Goal: Book appointment/travel/reservation

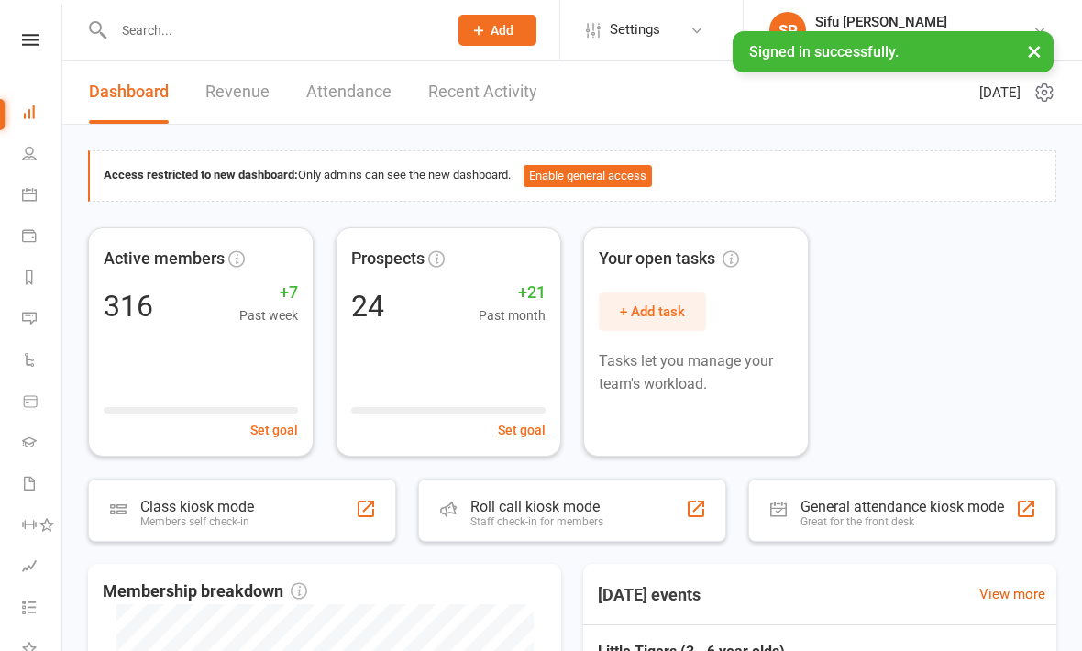
click at [42, 39] on link at bounding box center [30, 40] width 65 height 12
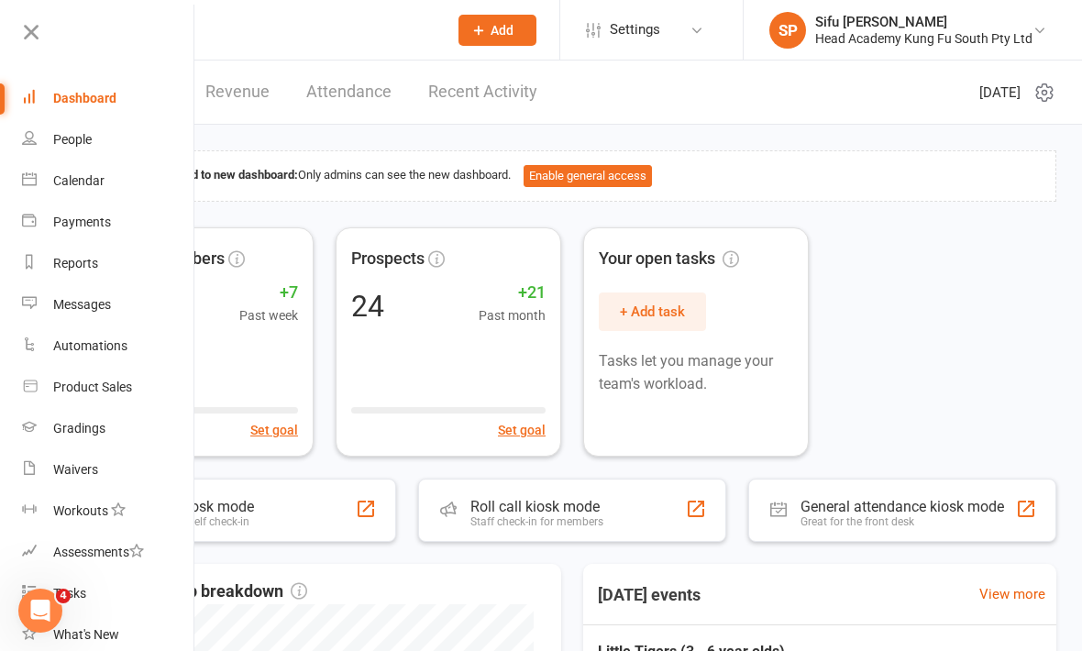
click at [84, 105] on div "Dashboard" at bounding box center [84, 98] width 63 height 15
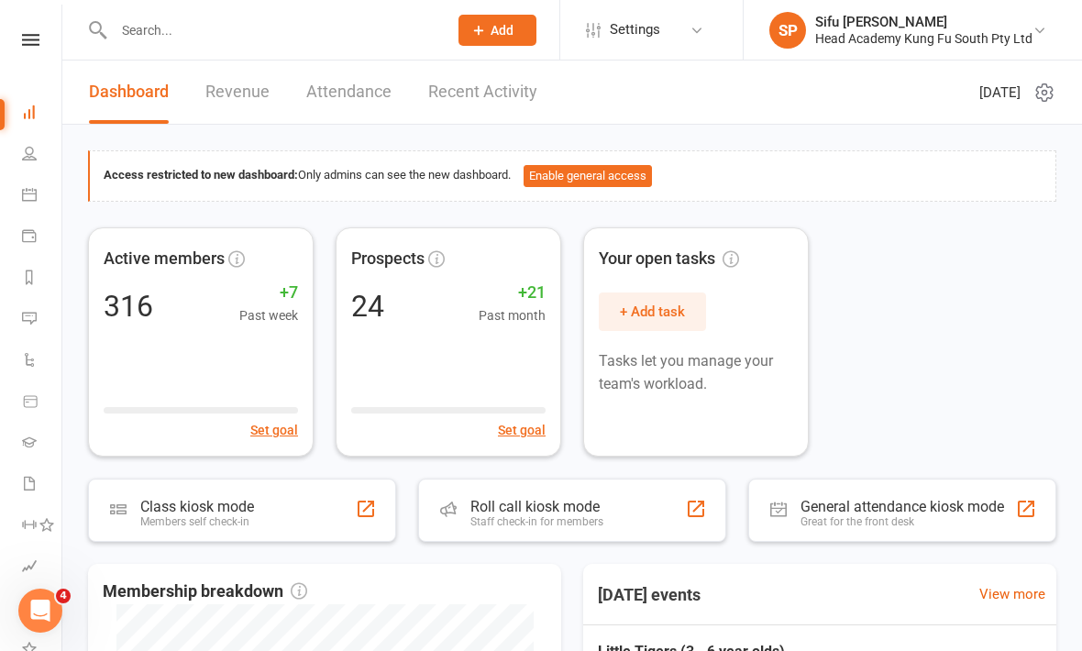
click at [27, 43] on icon at bounding box center [30, 40] width 17 height 12
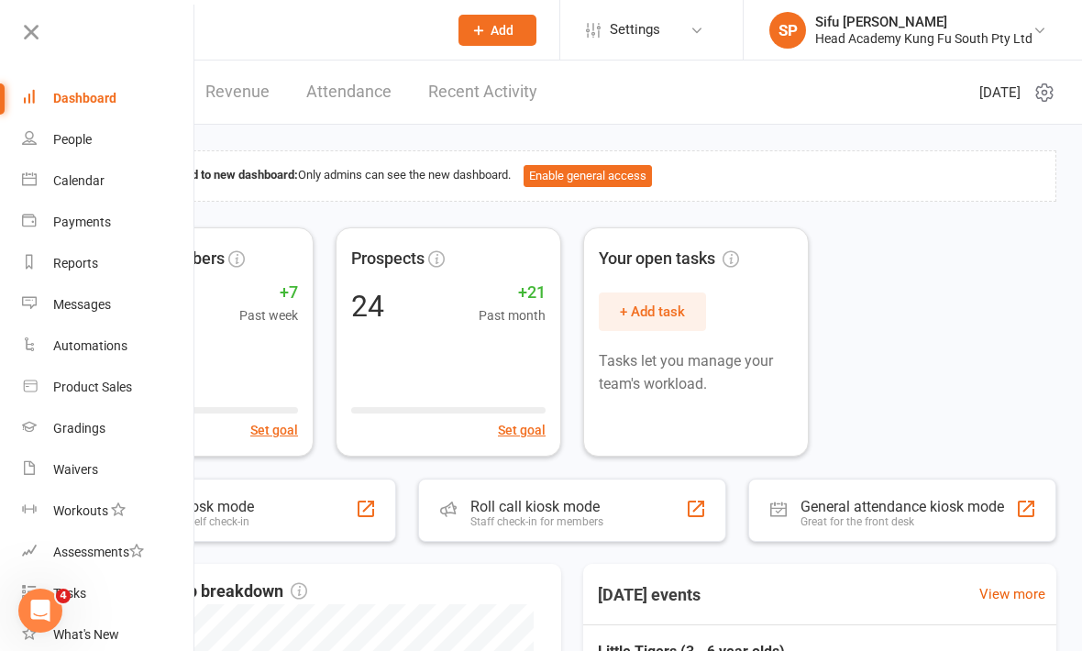
click at [92, 192] on link "Calendar" at bounding box center [108, 180] width 173 height 41
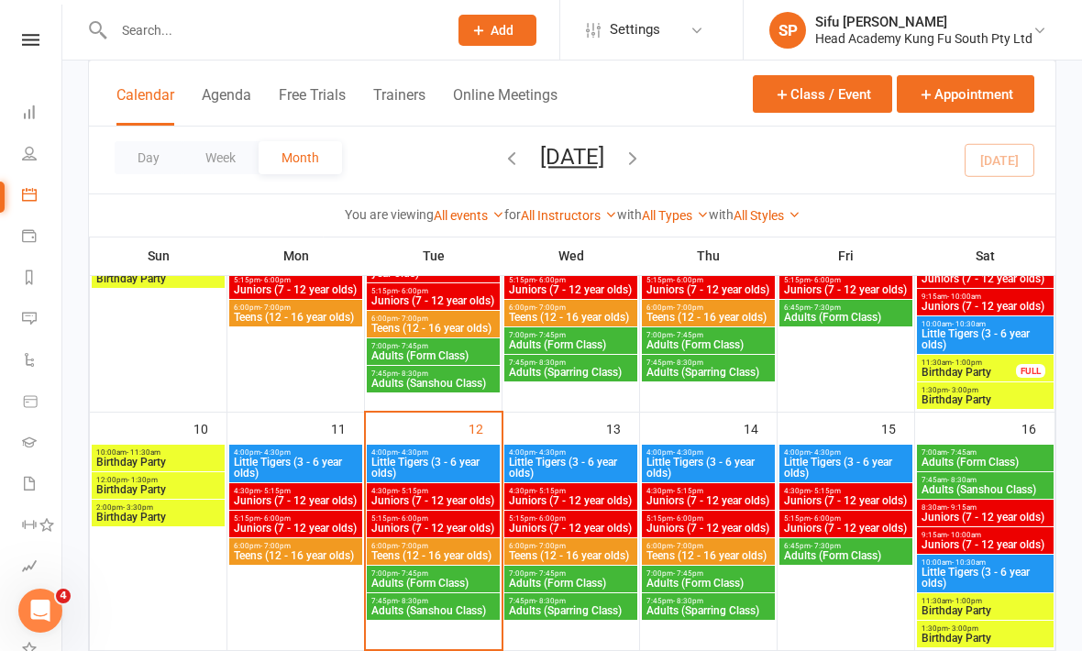
scroll to position [454, 0]
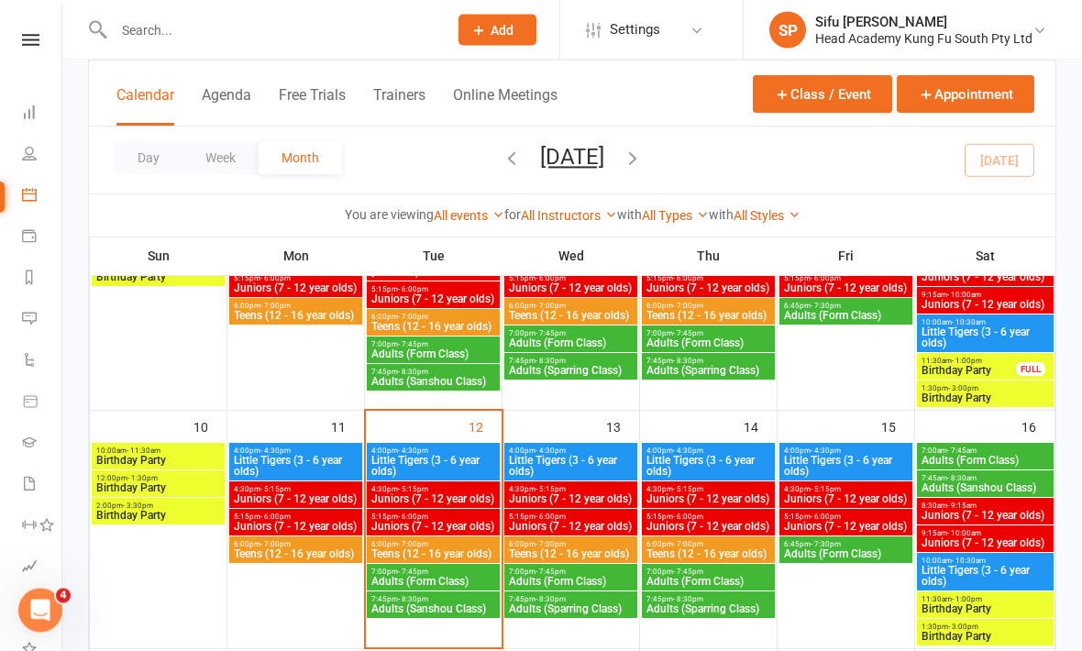
click at [468, 459] on span "Little Tigers (3 - 6 year olds)" at bounding box center [433, 467] width 126 height 22
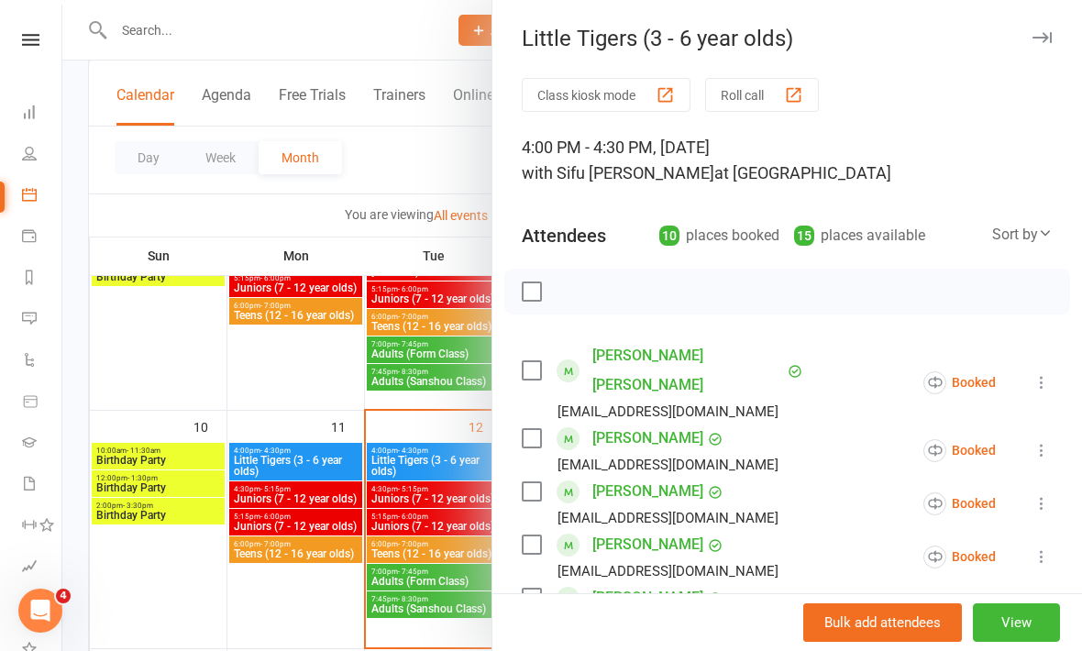
click at [539, 361] on label at bounding box center [531, 370] width 18 height 18
click at [540, 482] on label at bounding box center [531, 491] width 18 height 18
click at [537, 536] on label at bounding box center [531, 545] width 18 height 18
click at [526, 589] on label at bounding box center [531, 598] width 18 height 18
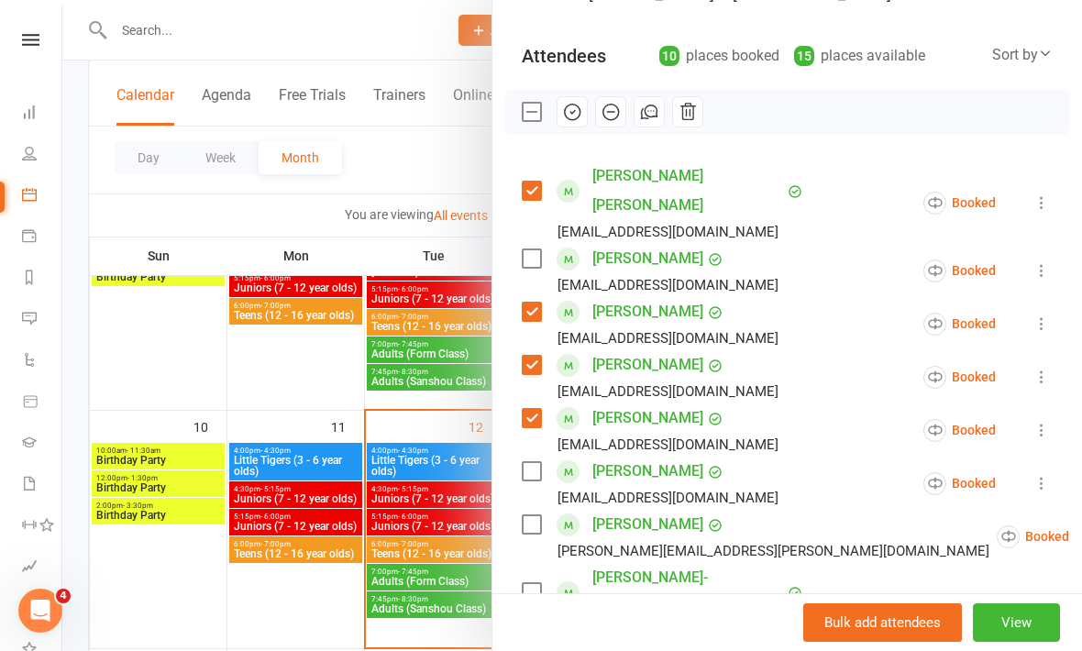
scroll to position [208, 0]
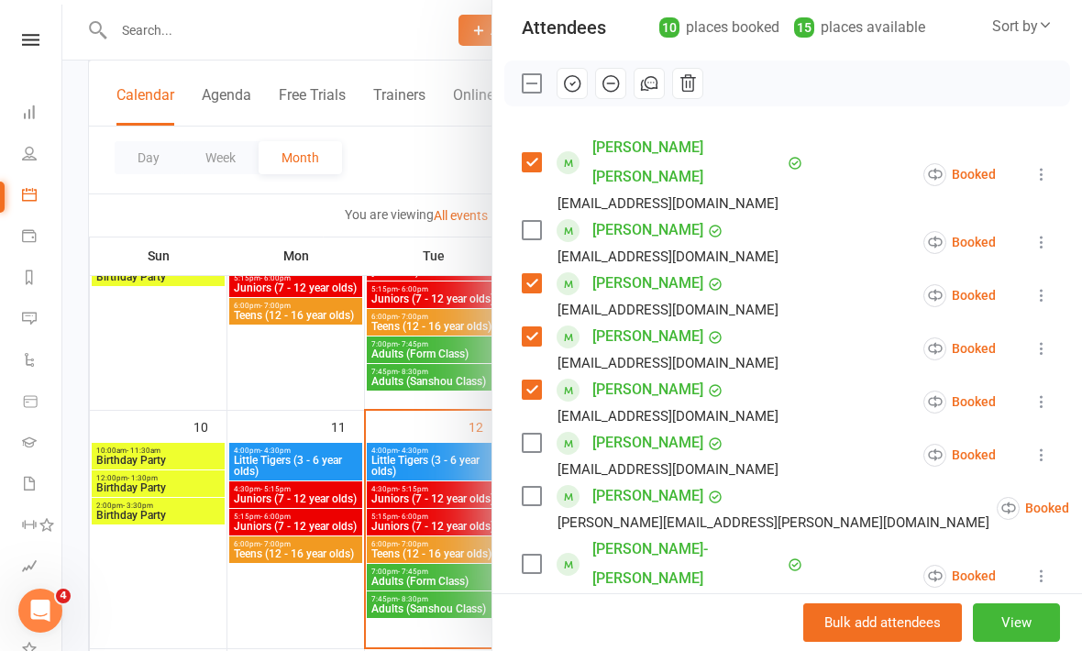
click at [537, 434] on label at bounding box center [531, 443] width 18 height 18
click at [533, 487] on label at bounding box center [531, 496] width 18 height 18
click at [536, 555] on label at bounding box center [531, 564] width 18 height 18
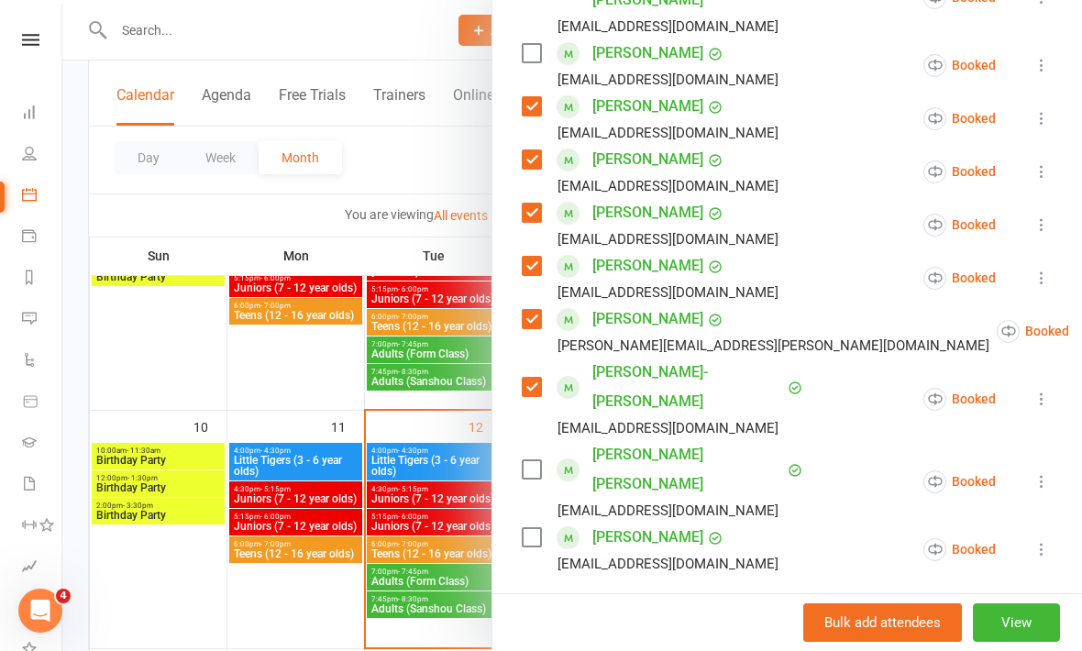
scroll to position [389, 0]
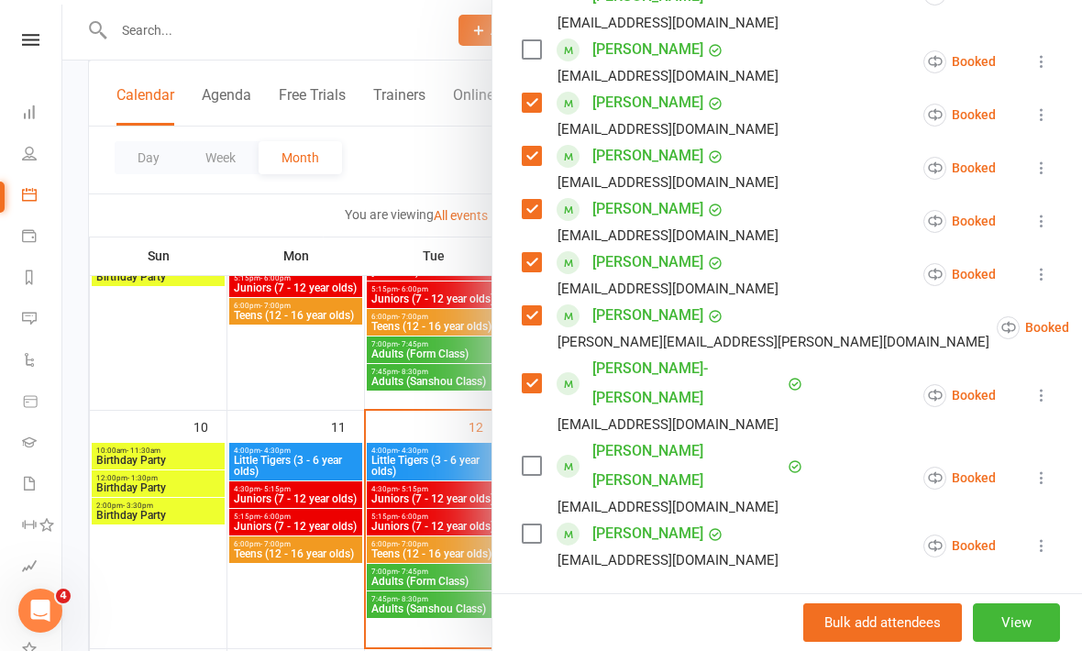
click at [537, 457] on label at bounding box center [531, 466] width 18 height 18
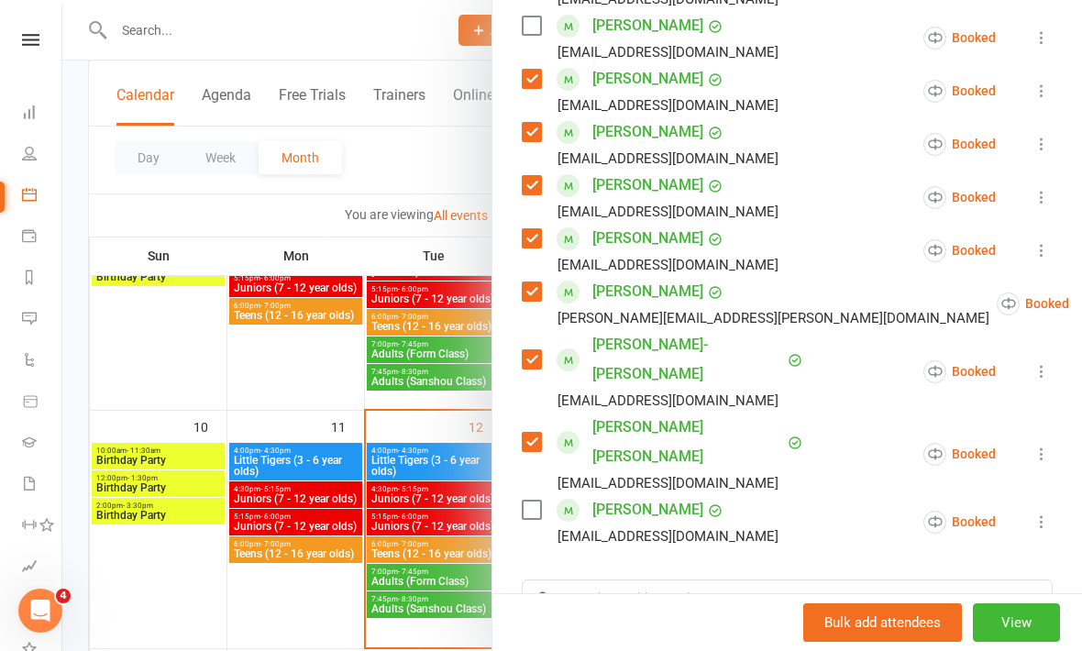
scroll to position [412, 0]
click at [638, 580] on input "search" at bounding box center [787, 599] width 531 height 39
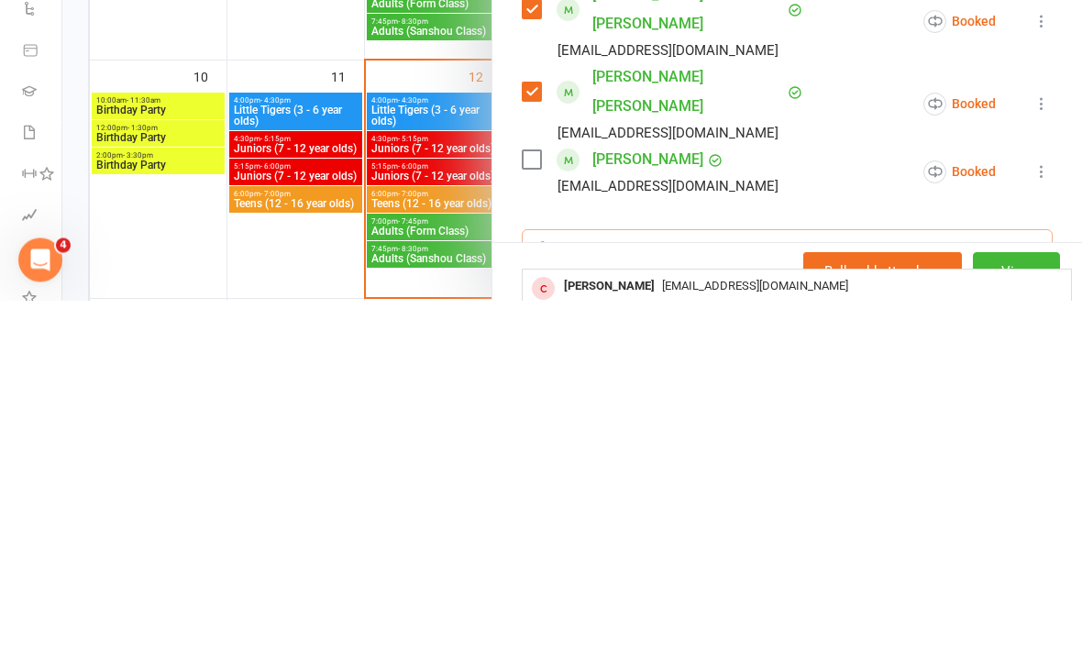
type input "[PERSON_NAME]"
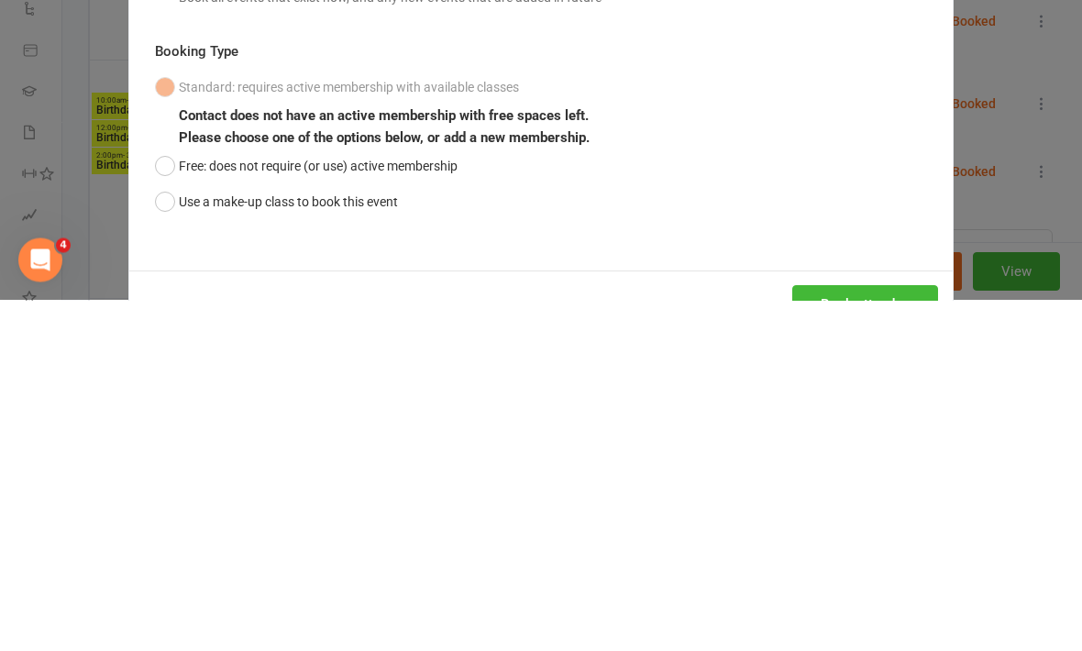
scroll to position [805, 0]
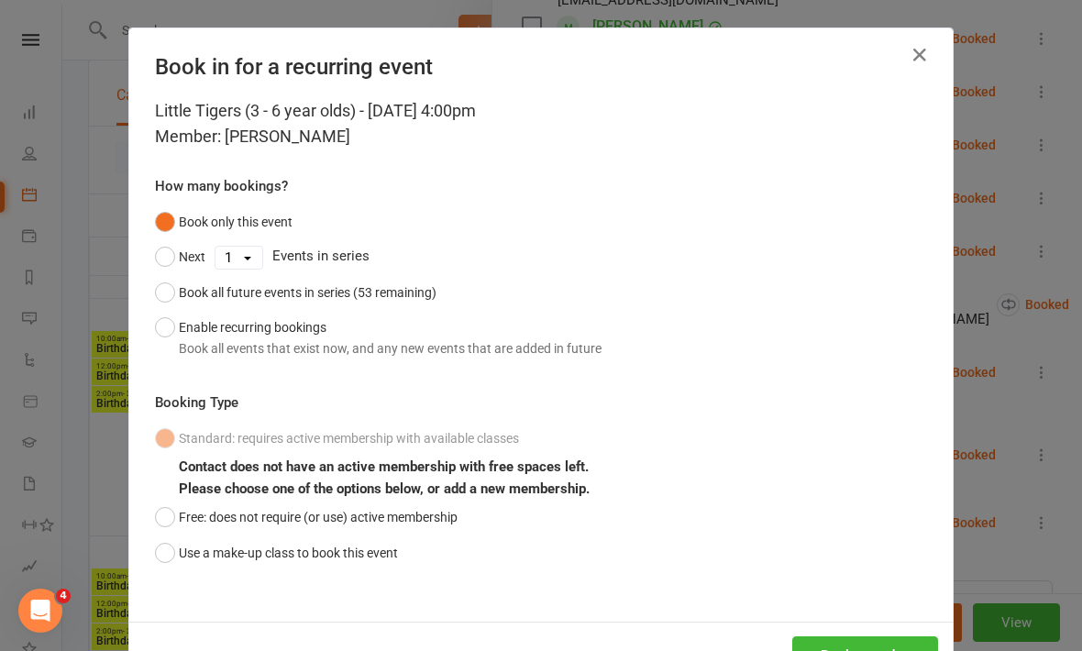
click at [171, 332] on button "Enable recurring bookings Book all events that exist now, and any new events th…" at bounding box center [378, 338] width 447 height 56
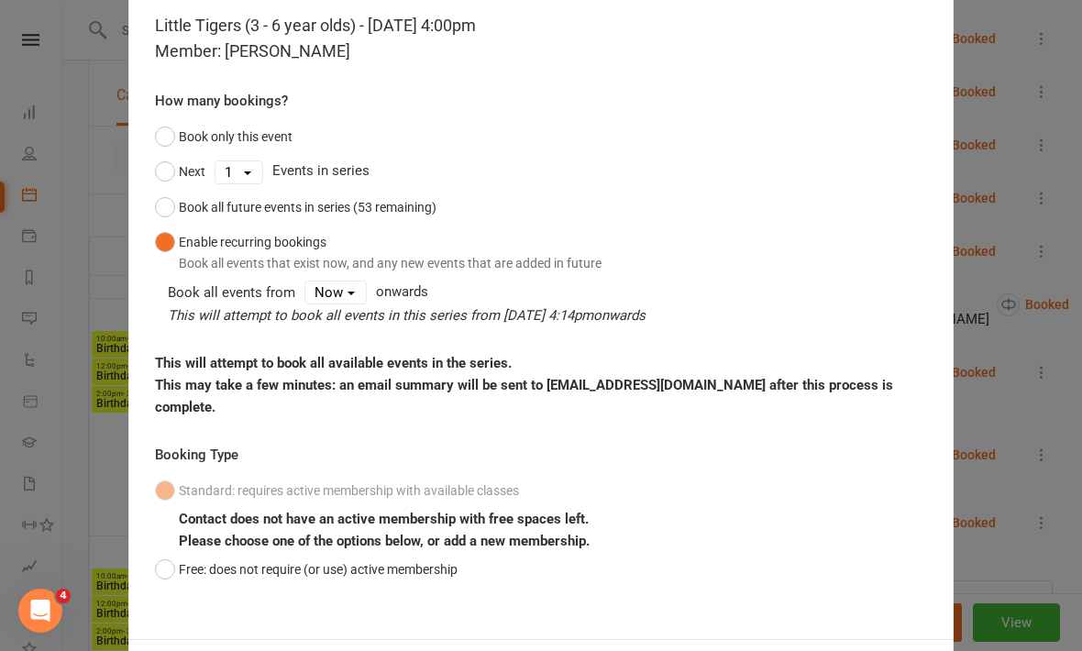
scroll to position [84, 0]
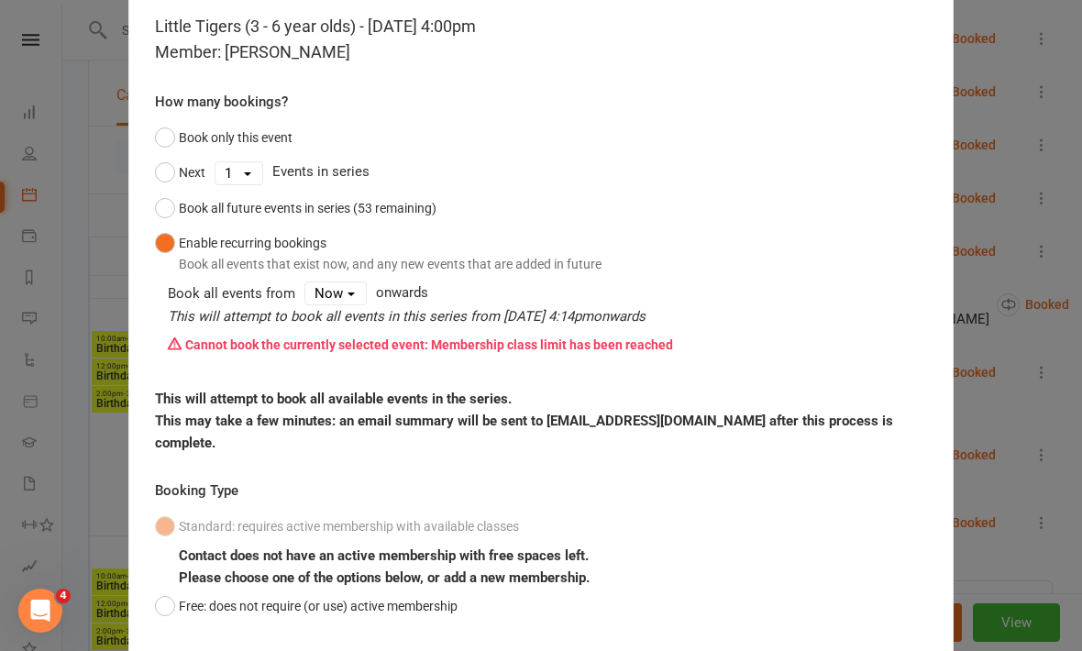
click at [174, 589] on button "Free: does not require (or use) active membership" at bounding box center [306, 606] width 303 height 35
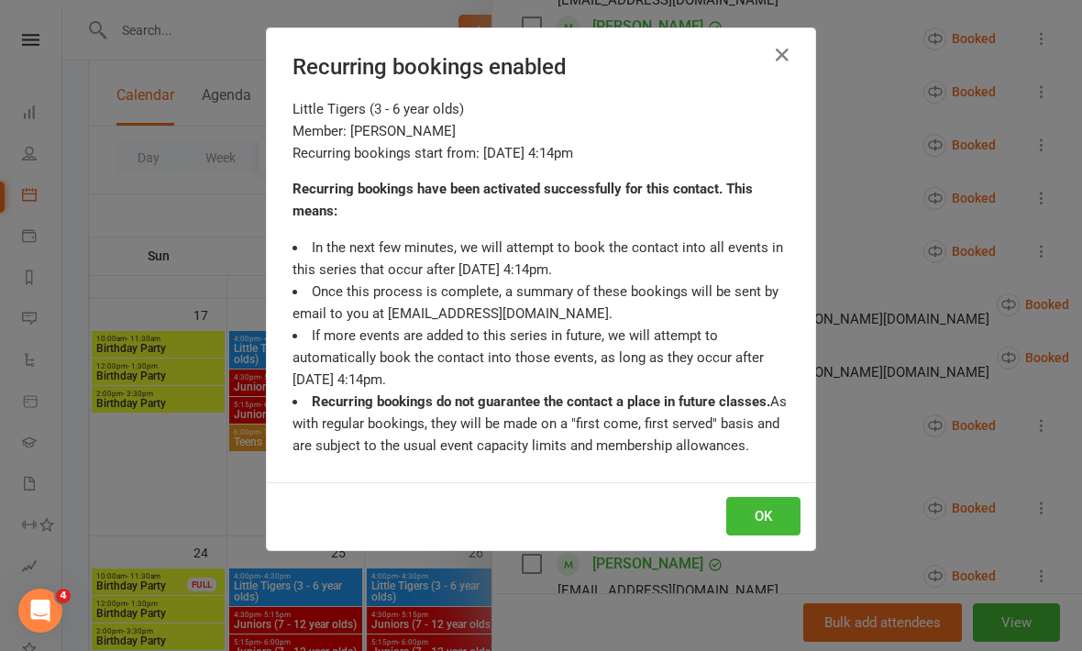
click at [765, 519] on button "OK" at bounding box center [763, 516] width 74 height 39
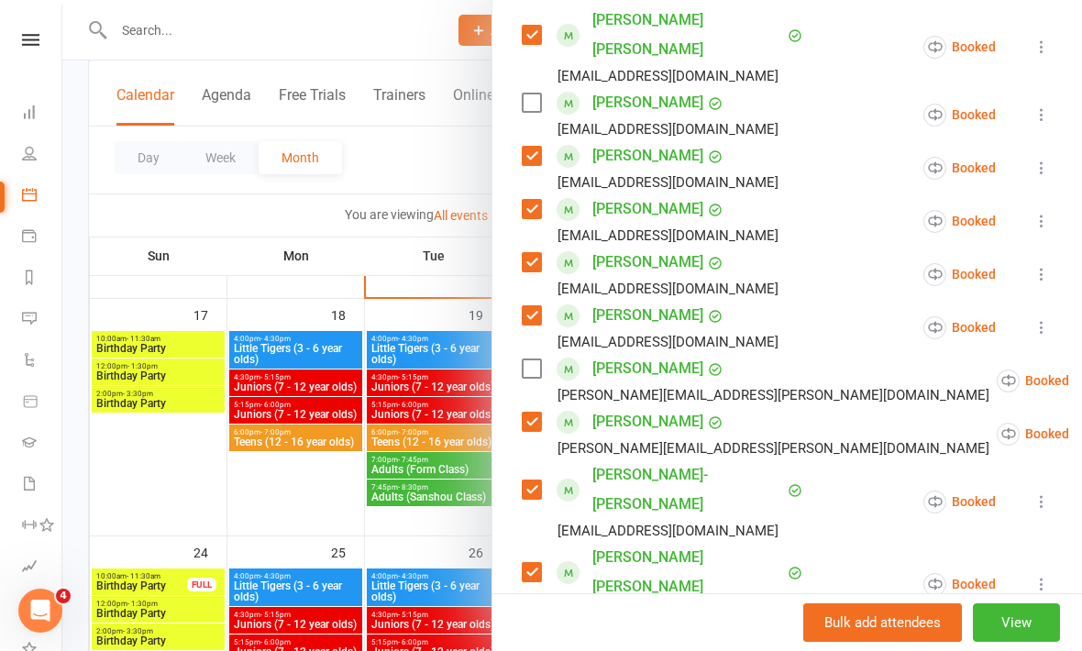
scroll to position [337, 0]
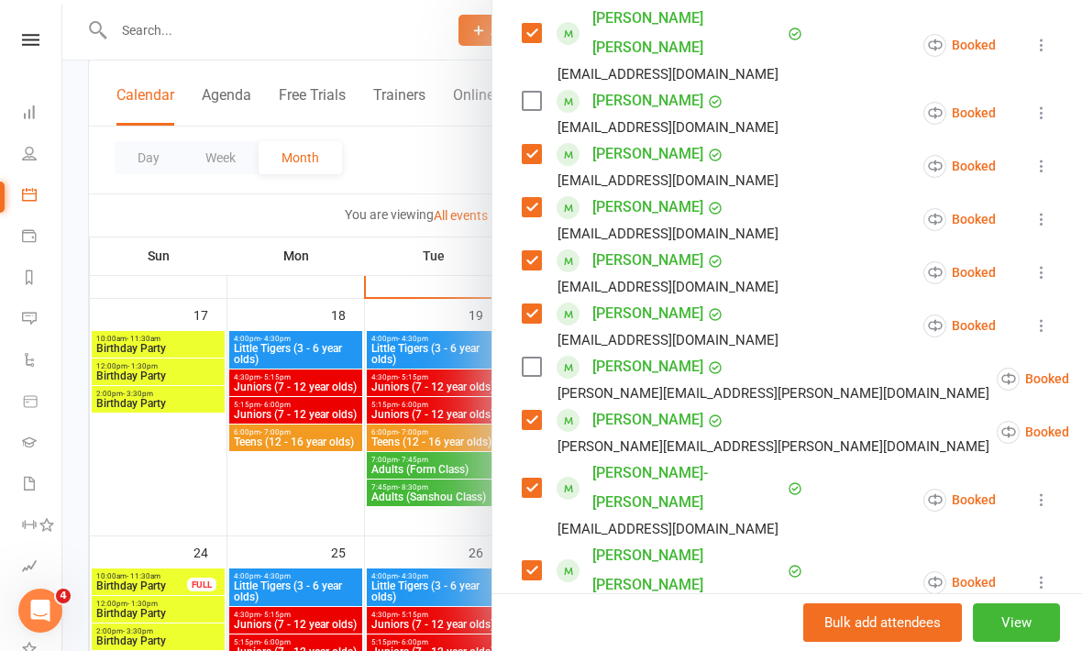
click at [539, 358] on label at bounding box center [531, 367] width 18 height 18
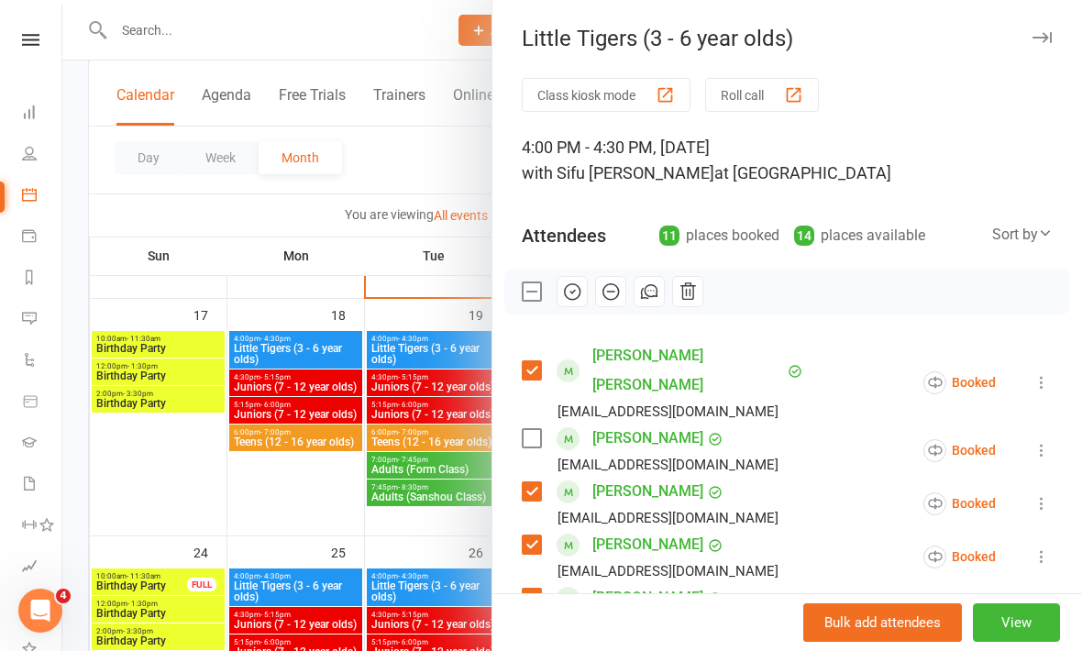
scroll to position [0, 0]
click at [571, 298] on icon "button" at bounding box center [572, 292] width 20 height 20
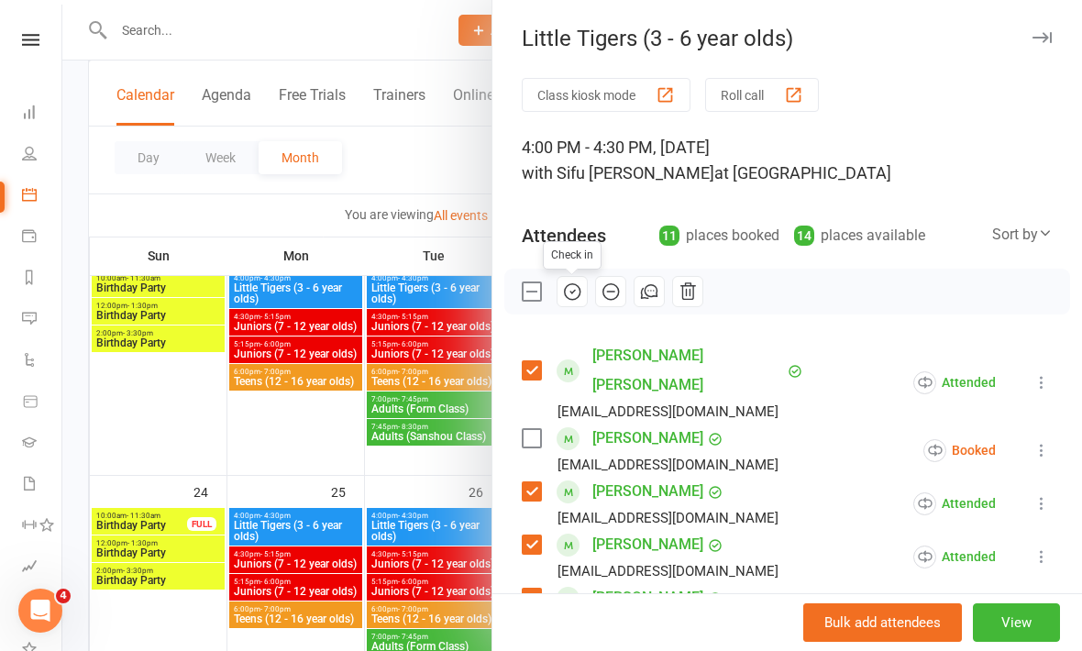
click at [417, 636] on div at bounding box center [572, 325] width 1020 height 651
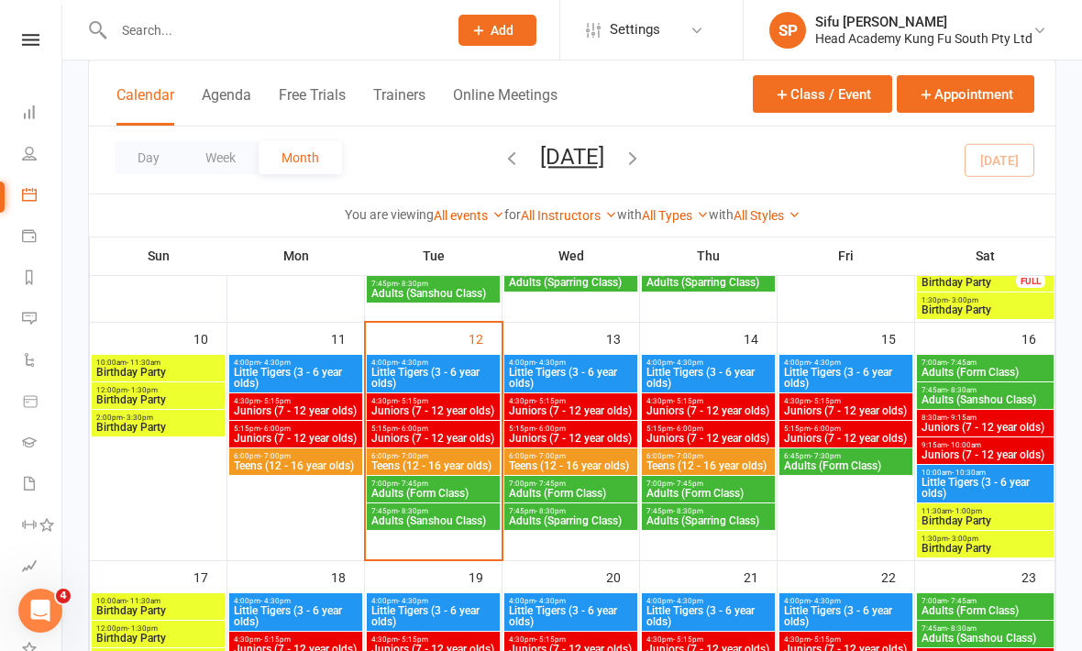
scroll to position [544, 0]
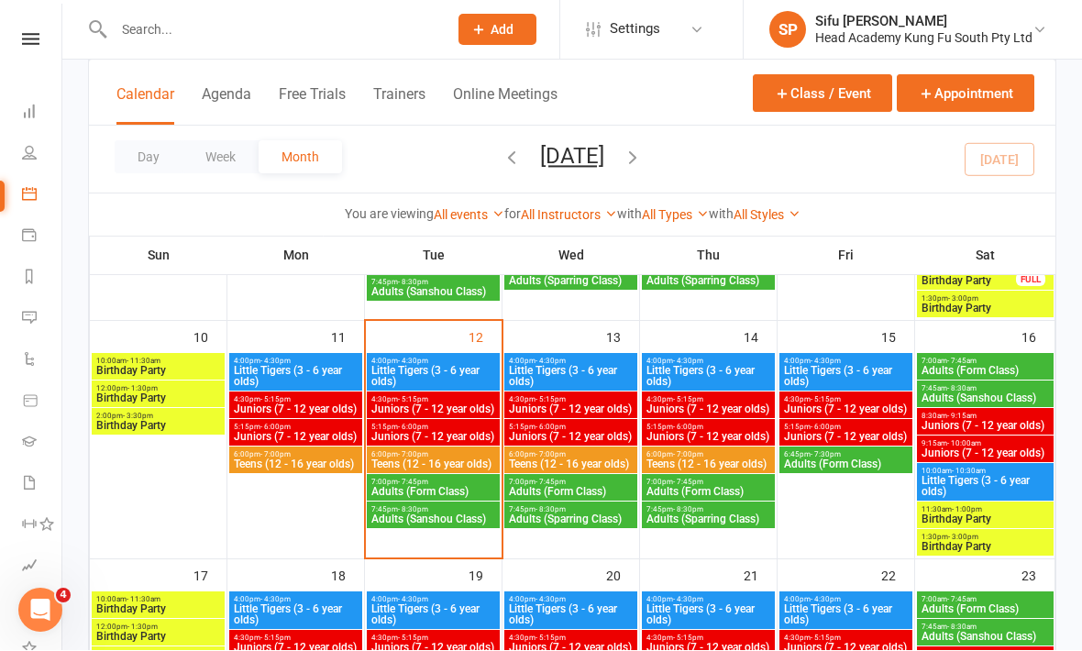
click at [465, 407] on span "Juniors (7 - 12 year olds)" at bounding box center [433, 409] width 126 height 11
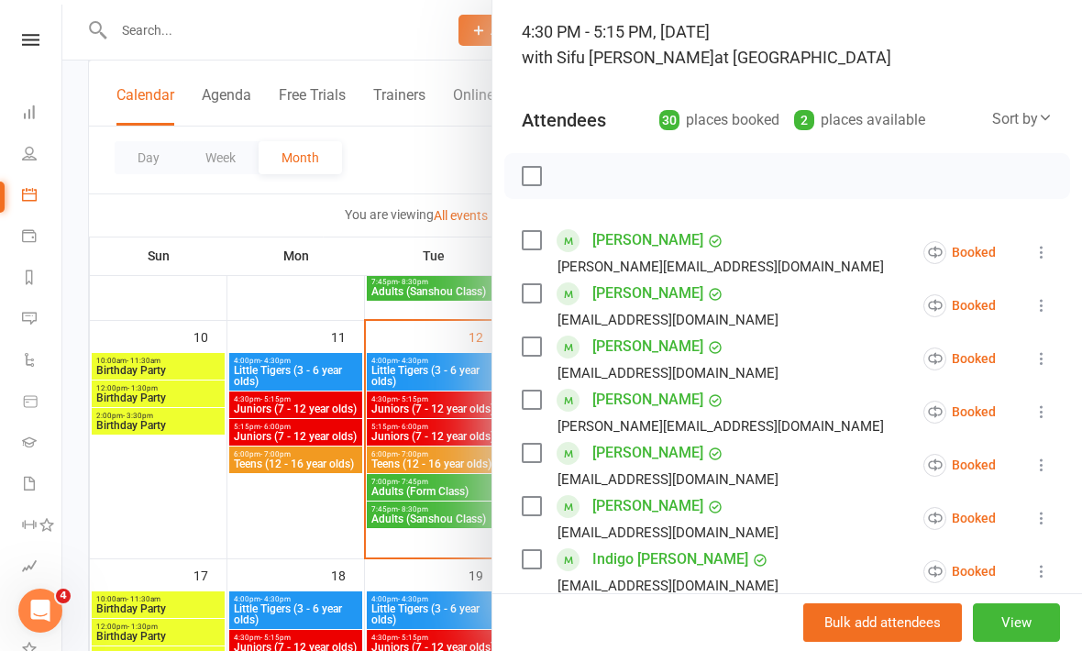
scroll to position [116, 0]
click at [532, 247] on label at bounding box center [531, 239] width 18 height 18
click at [528, 302] on label at bounding box center [531, 292] width 18 height 18
click at [526, 355] on label at bounding box center [531, 346] width 18 height 18
click at [523, 407] on label at bounding box center [531, 399] width 18 height 18
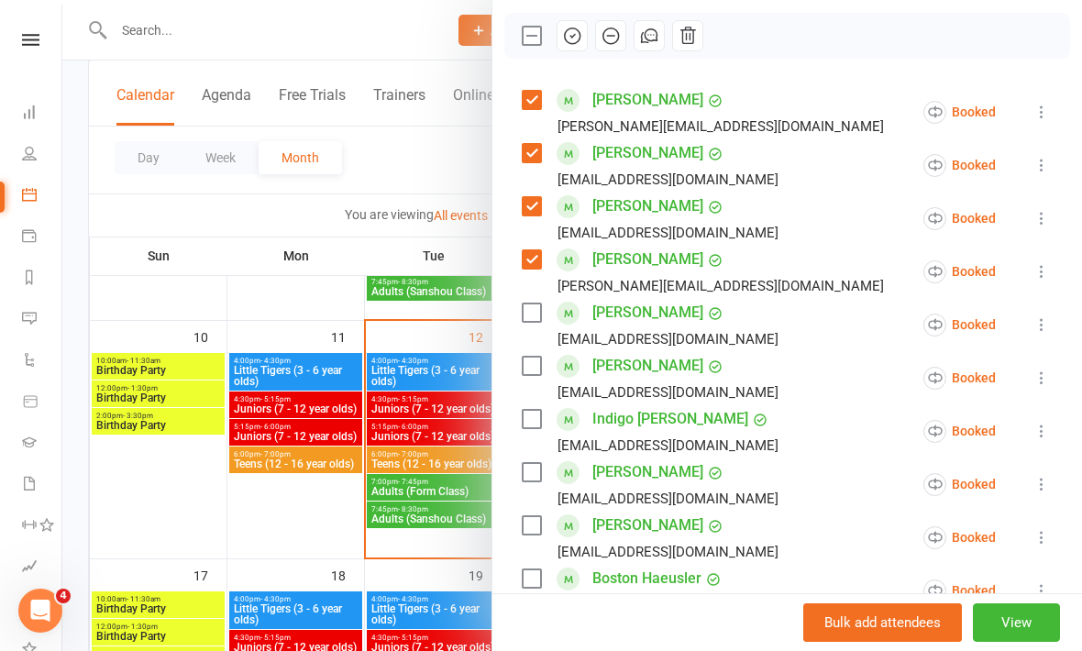
scroll to position [263, 0]
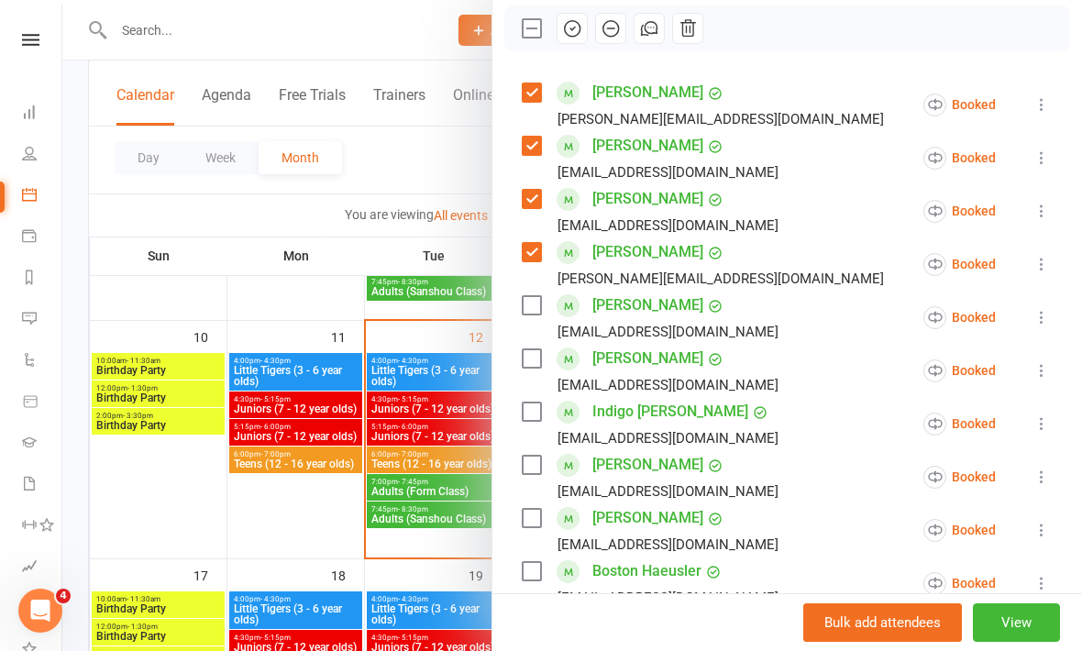
click at [538, 311] on label at bounding box center [531, 305] width 18 height 18
click at [528, 366] on label at bounding box center [531, 358] width 18 height 18
click at [537, 415] on label at bounding box center [531, 412] width 18 height 18
click at [537, 470] on label at bounding box center [531, 465] width 18 height 18
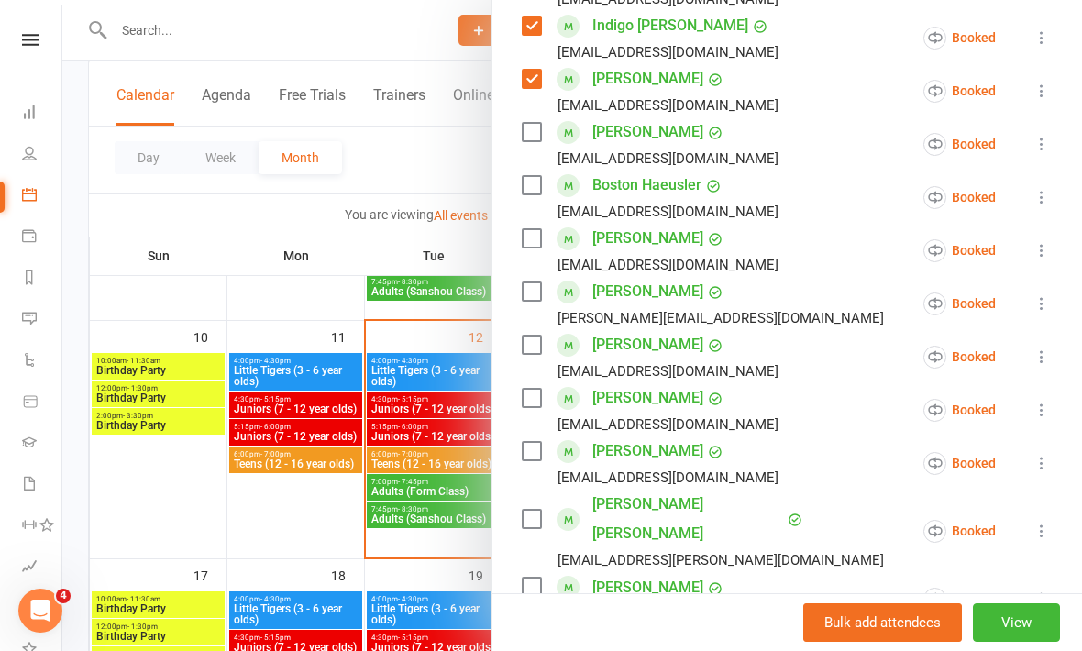
scroll to position [648, 0]
click at [534, 299] on label at bounding box center [531, 292] width 18 height 18
click at [536, 353] on label at bounding box center [531, 346] width 18 height 18
click at [525, 406] on label at bounding box center [531, 399] width 18 height 18
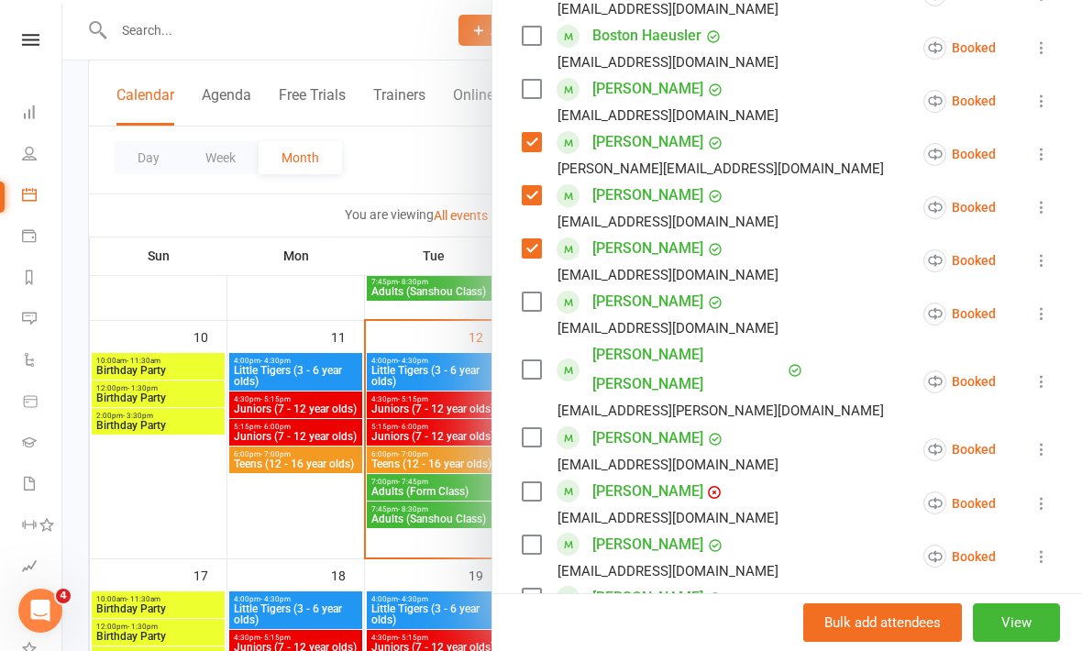
scroll to position [823, 0]
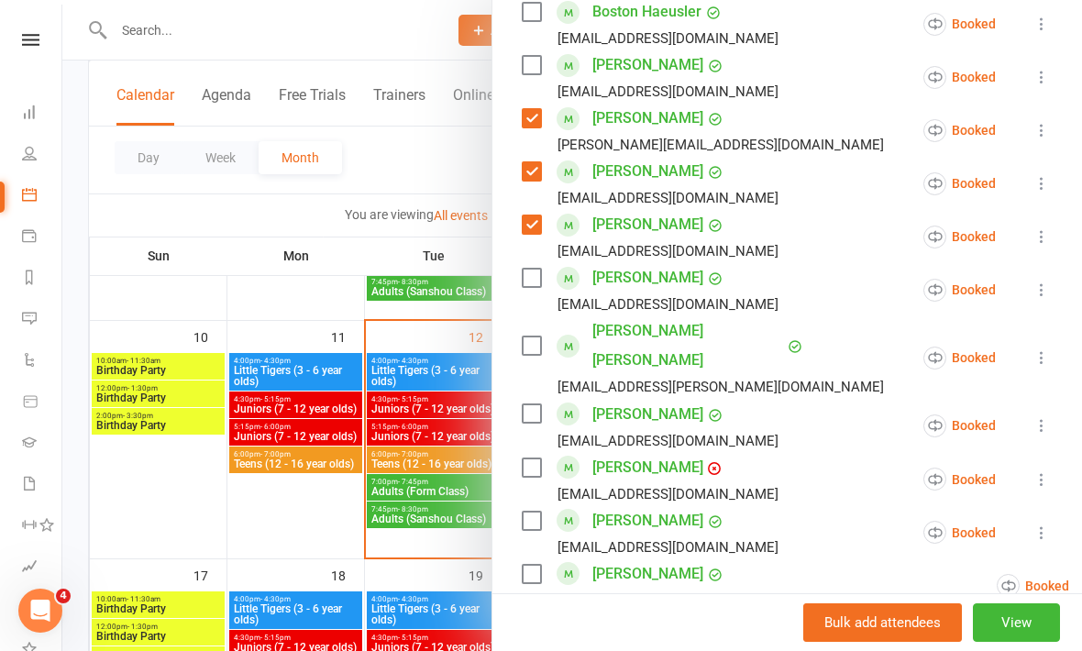
click at [533, 337] on label at bounding box center [531, 346] width 18 height 18
click at [540, 404] on label at bounding box center [531, 413] width 18 height 18
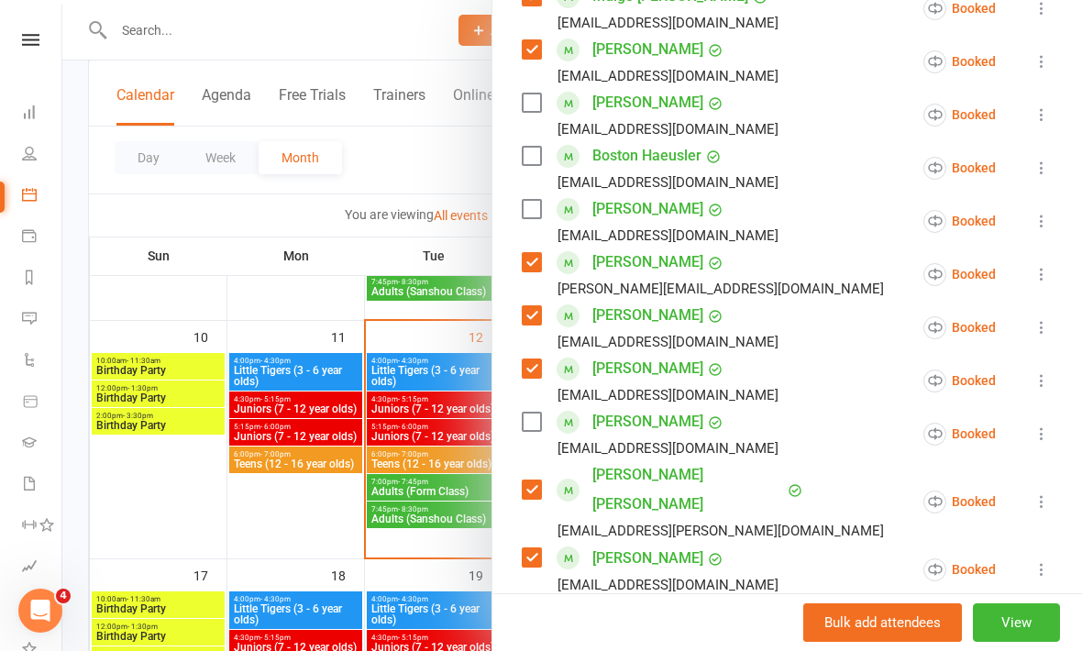
scroll to position [684, 0]
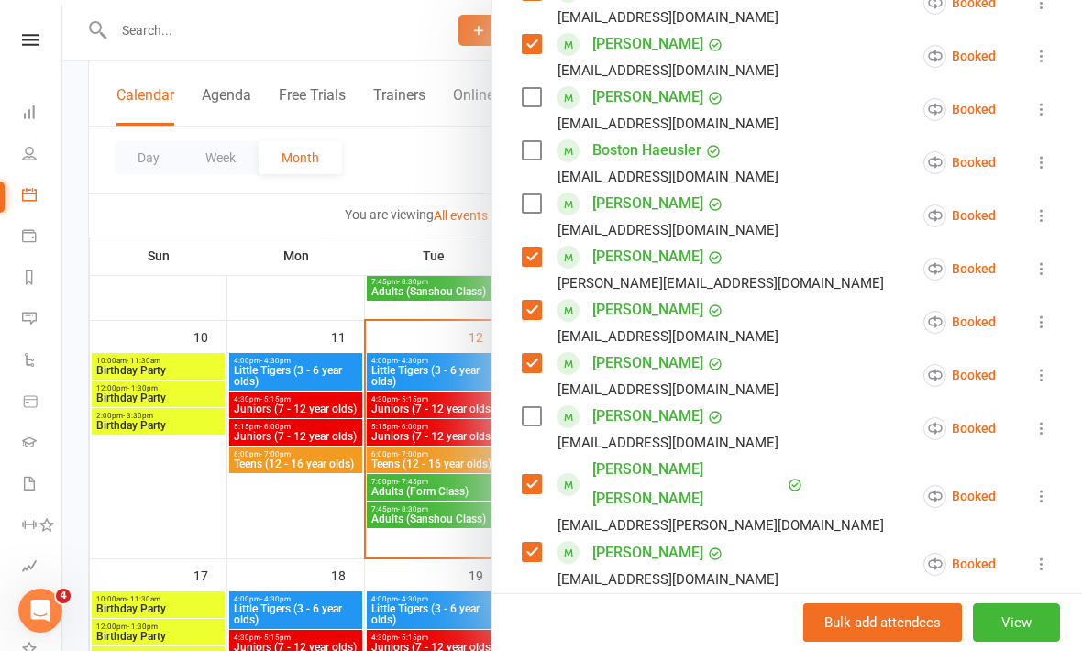
click at [529, 196] on label at bounding box center [531, 203] width 18 height 18
click at [534, 159] on label at bounding box center [531, 150] width 18 height 18
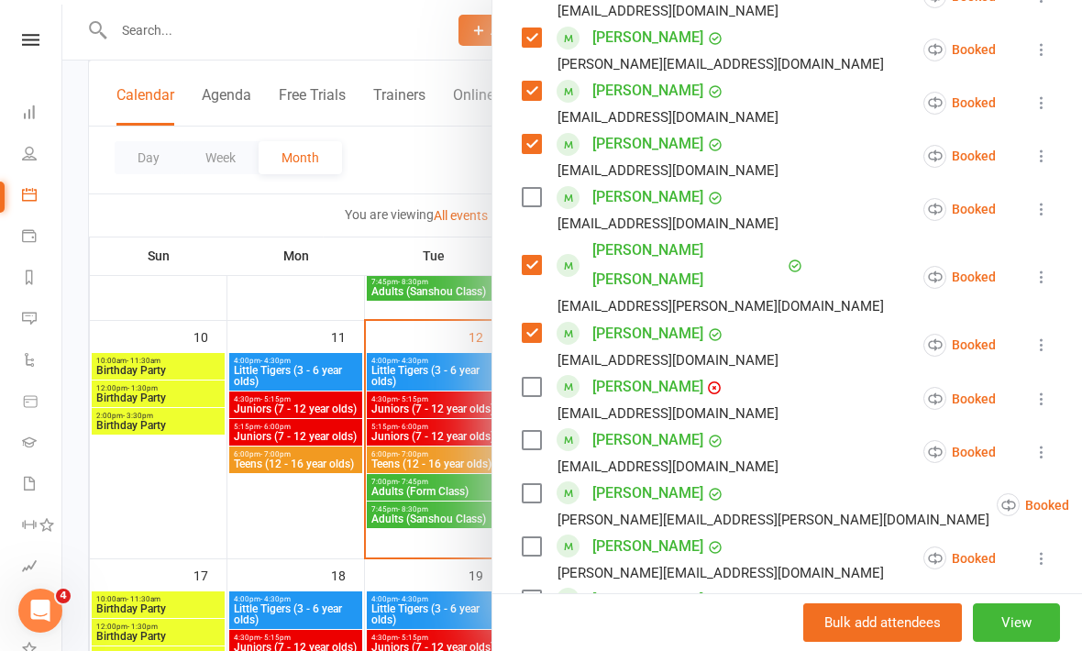
scroll to position [907, 0]
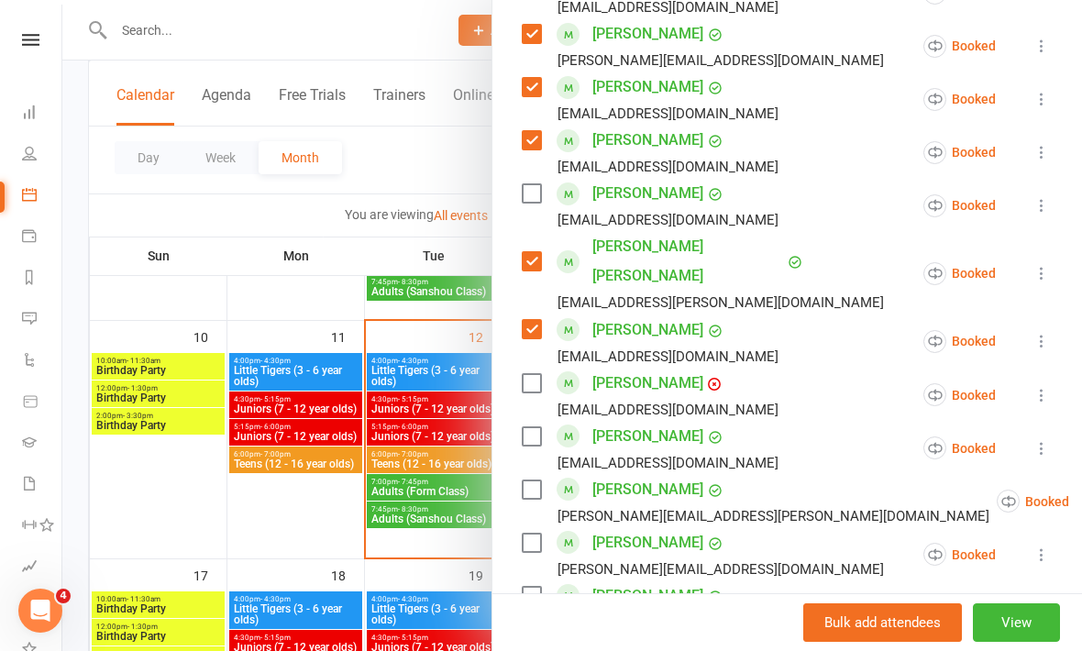
click at [539, 427] on label at bounding box center [531, 436] width 18 height 18
click at [538, 481] on label at bounding box center [531, 490] width 18 height 18
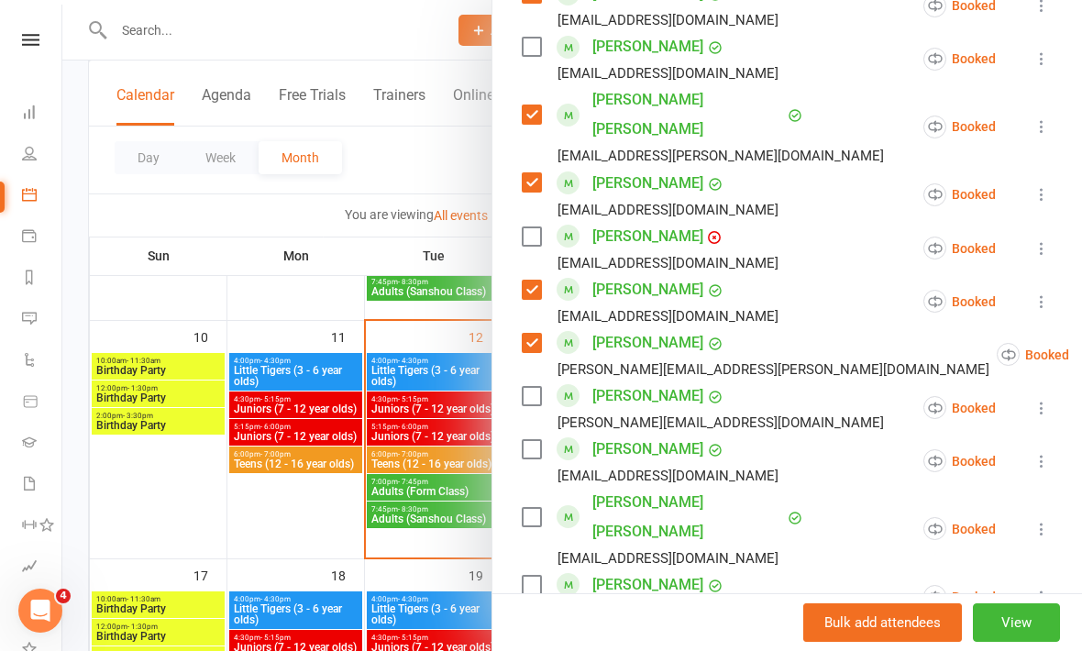
scroll to position [1051, 0]
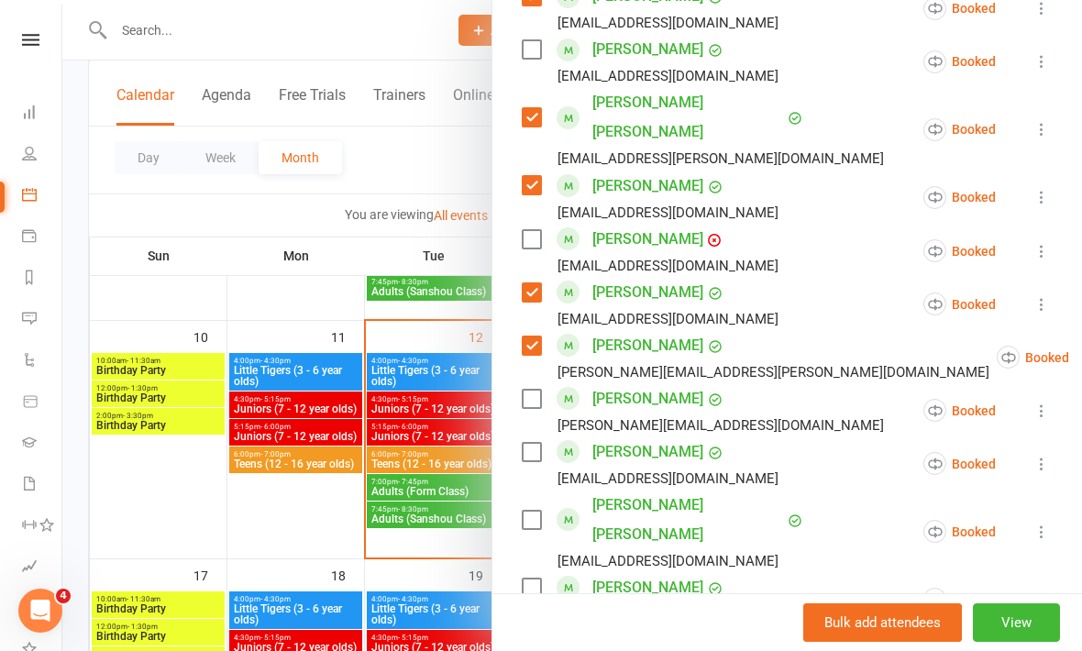
click at [551, 384] on div "[PERSON_NAME] [PERSON_NAME][EMAIL_ADDRESS][DOMAIN_NAME]" at bounding box center [707, 410] width 370 height 53
click at [536, 390] on label at bounding box center [531, 399] width 18 height 18
click at [536, 443] on label at bounding box center [531, 452] width 18 height 18
click at [533, 511] on label at bounding box center [531, 520] width 18 height 18
click at [540, 579] on label at bounding box center [531, 588] width 18 height 18
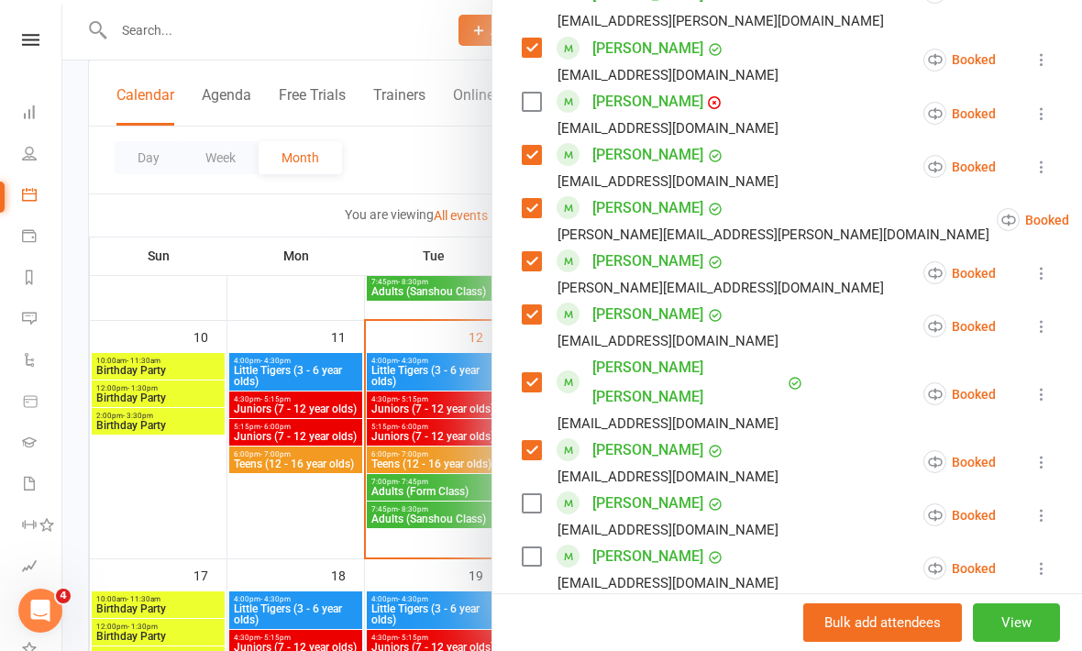
scroll to position [1185, 0]
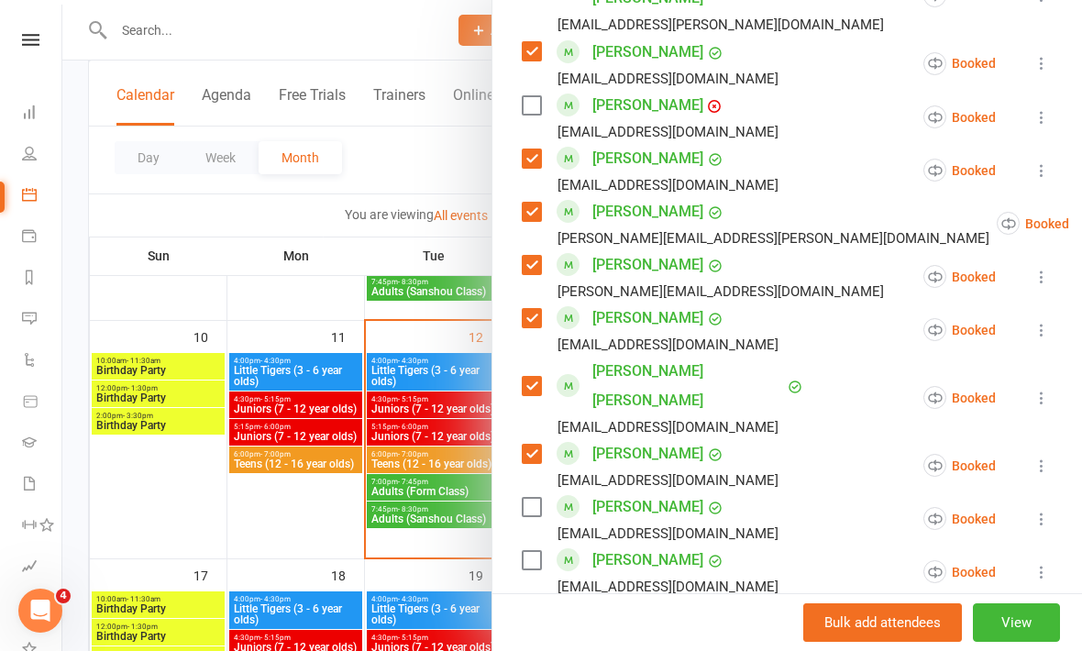
click at [536, 551] on label at bounding box center [531, 560] width 18 height 18
click at [528, 604] on label at bounding box center [531, 613] width 18 height 18
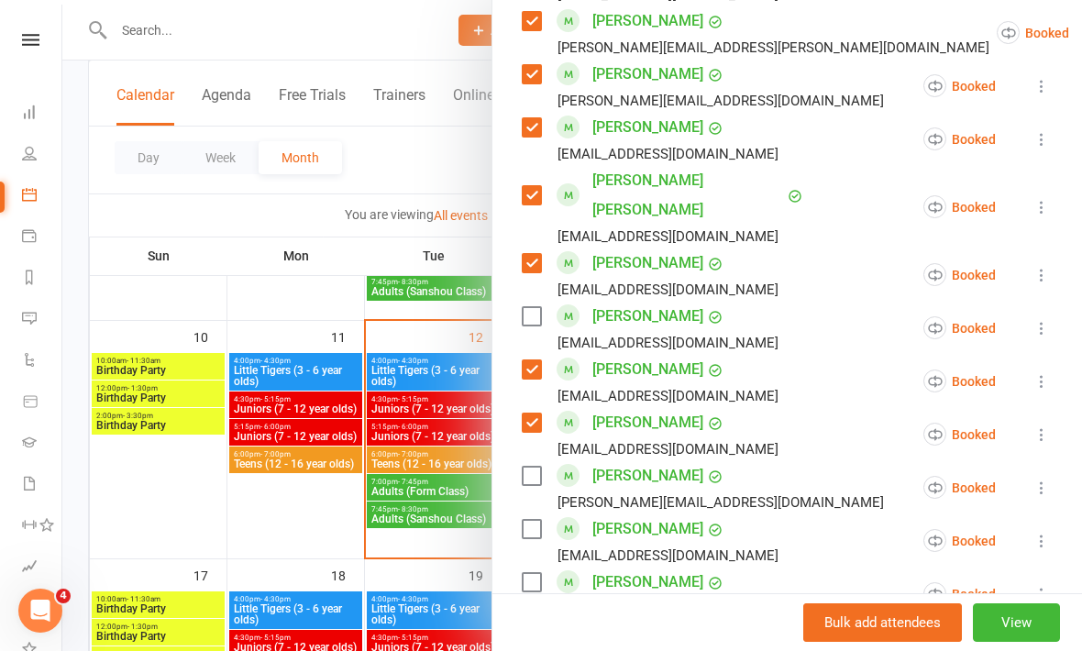
scroll to position [1464, 0]
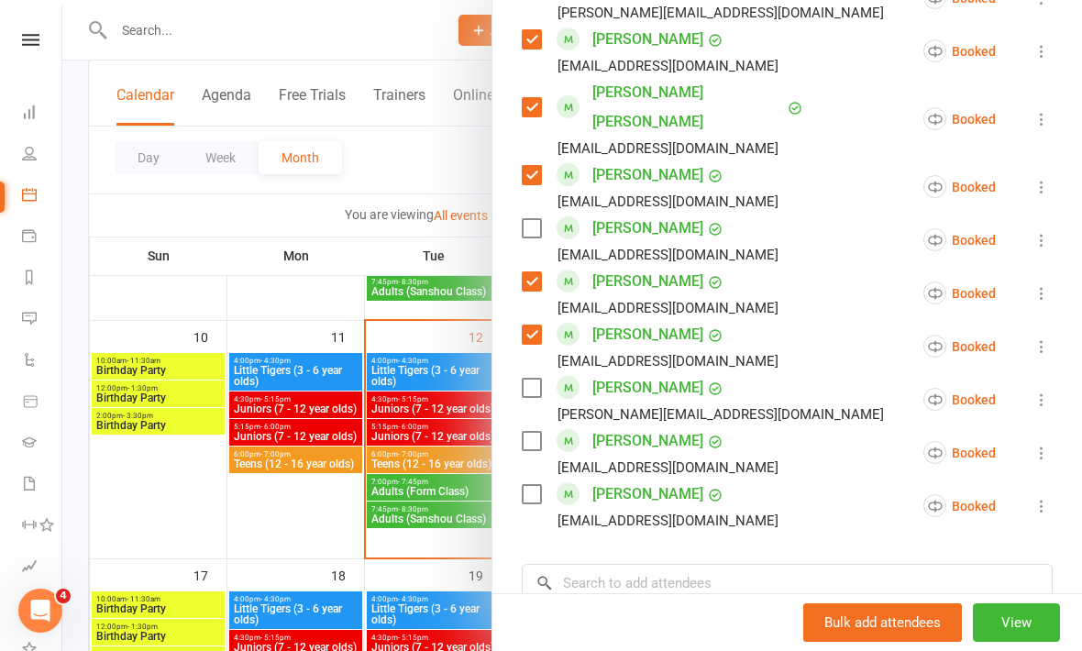
click at [533, 432] on label at bounding box center [531, 441] width 18 height 18
click at [539, 485] on label at bounding box center [531, 494] width 18 height 18
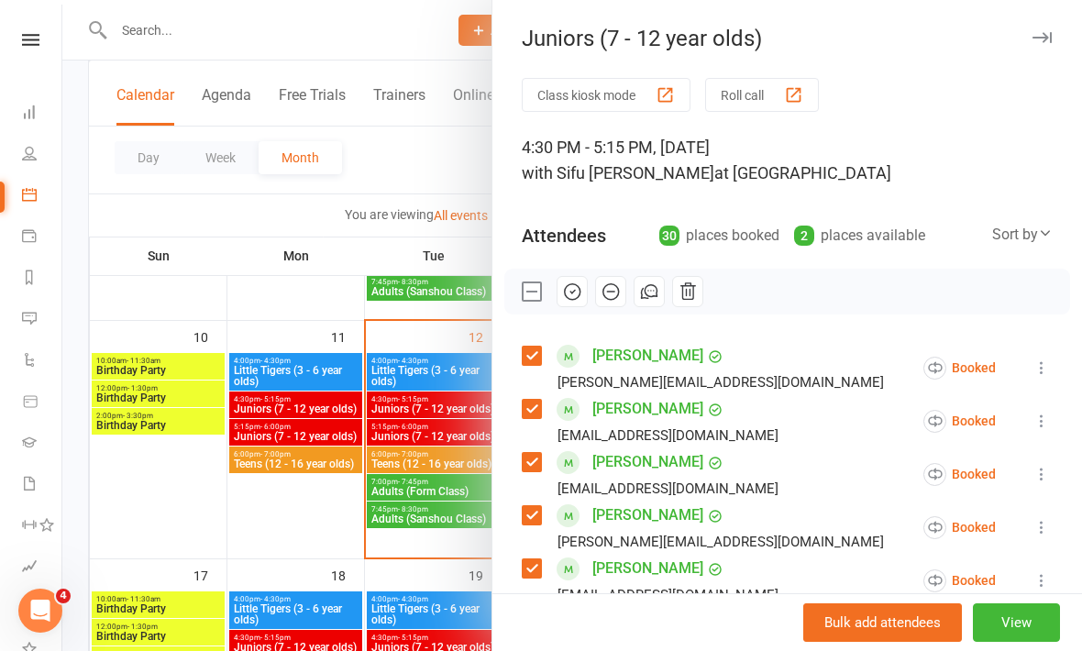
scroll to position [0, 0]
click at [578, 296] on icon "button" at bounding box center [572, 292] width 20 height 20
click at [571, 295] on icon "button" at bounding box center [572, 292] width 20 height 20
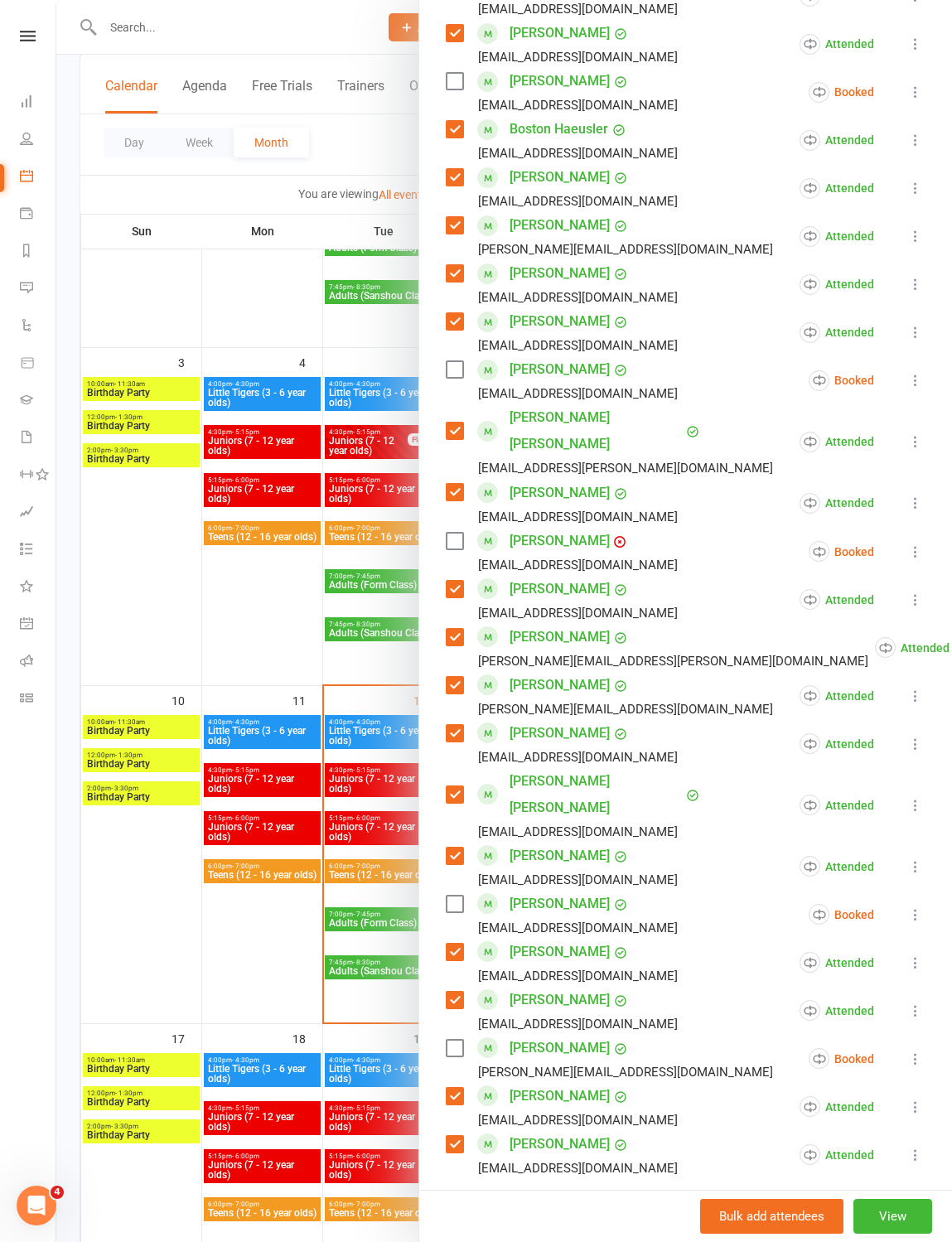
scroll to position [628, 0]
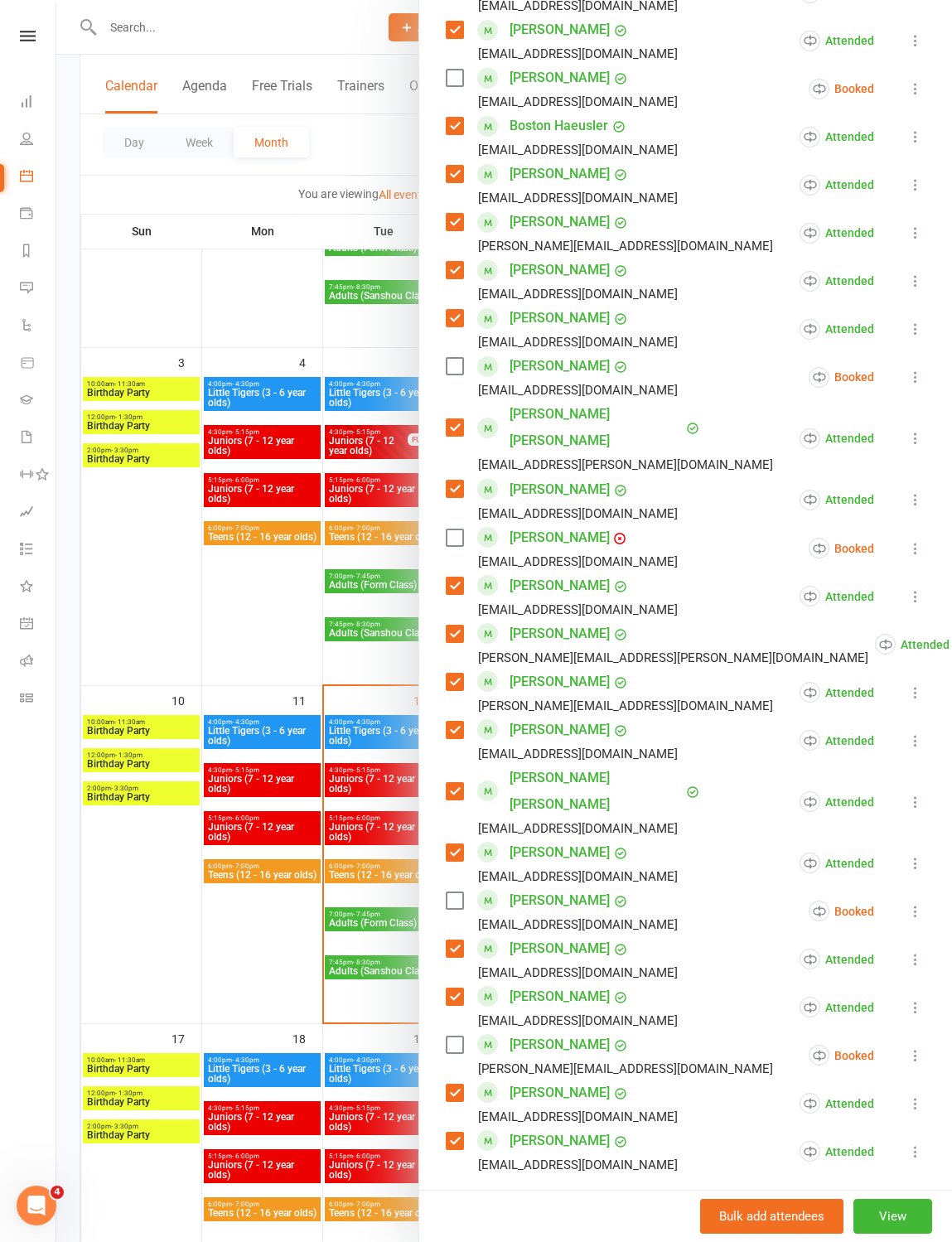
click at [437, 587] on div "Bulk add attendees View" at bounding box center [686, 1216] width 533 height 52
